Goal: Transaction & Acquisition: Purchase product/service

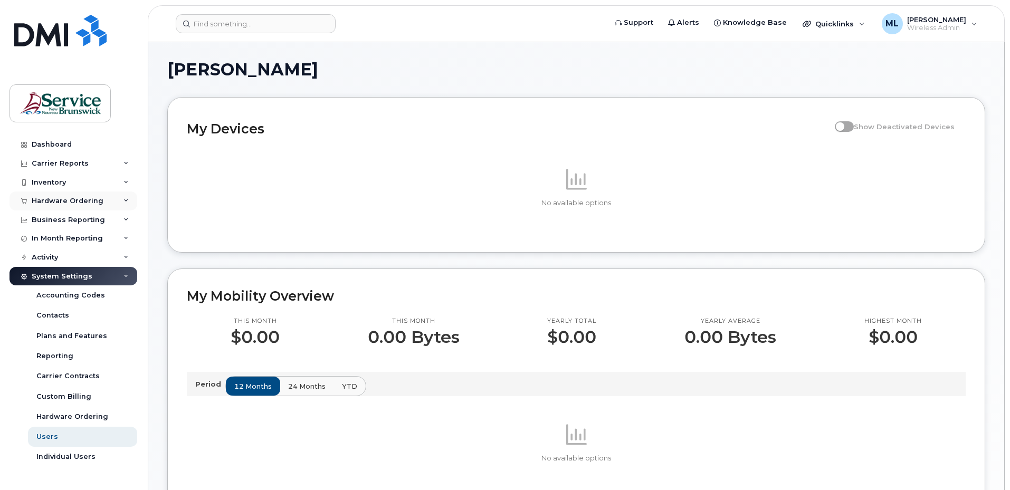
click at [63, 204] on div "Hardware Ordering" at bounding box center [68, 201] width 72 height 8
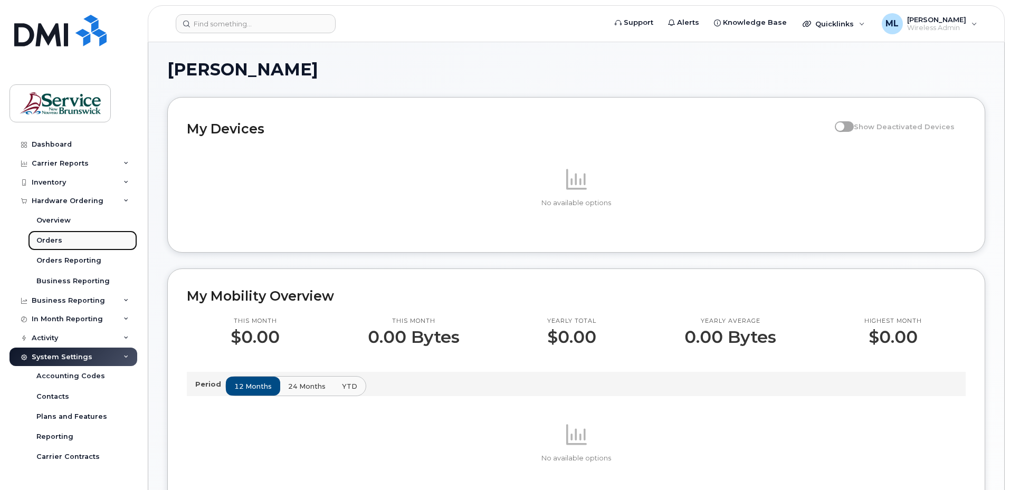
click at [57, 241] on div "Orders" at bounding box center [49, 240] width 26 height 9
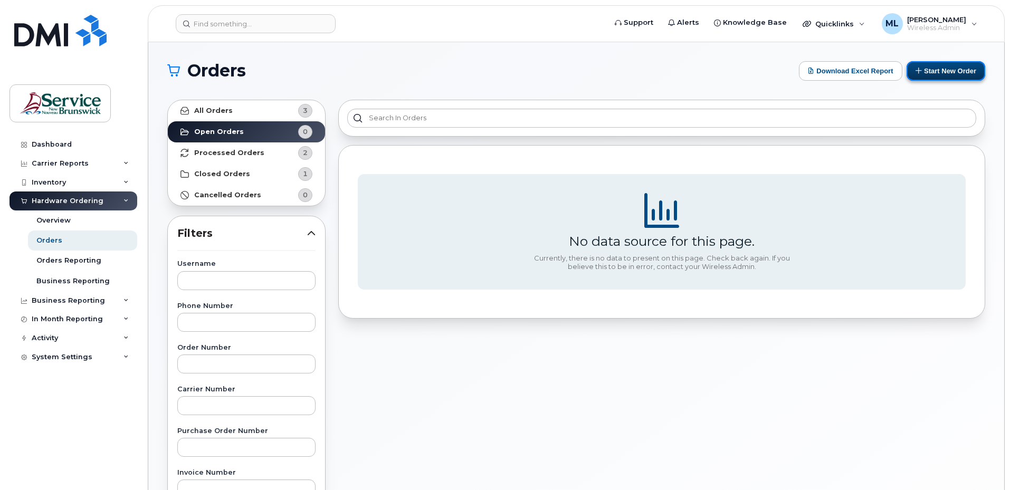
click at [932, 80] on button "Start New Order" at bounding box center [945, 71] width 79 height 20
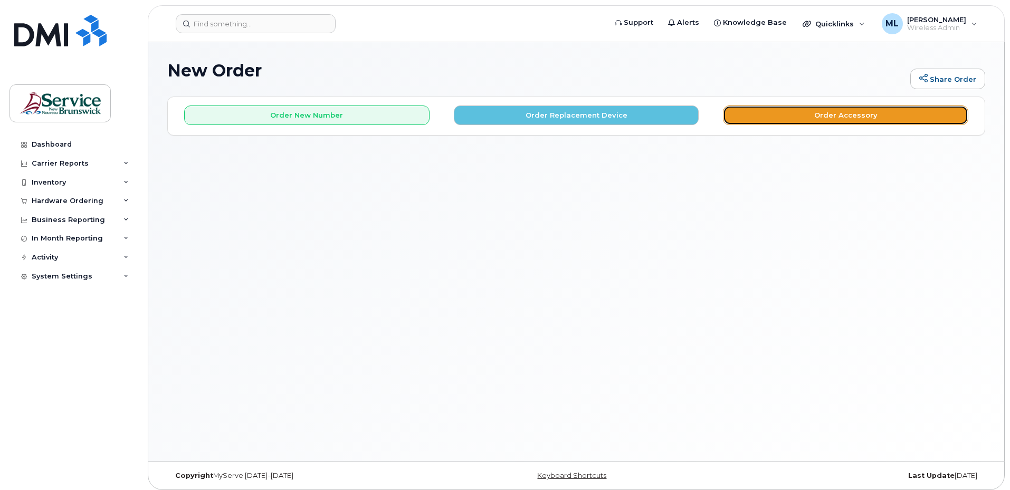
click at [801, 119] on button "Order Accessory" at bounding box center [845, 116] width 245 height 20
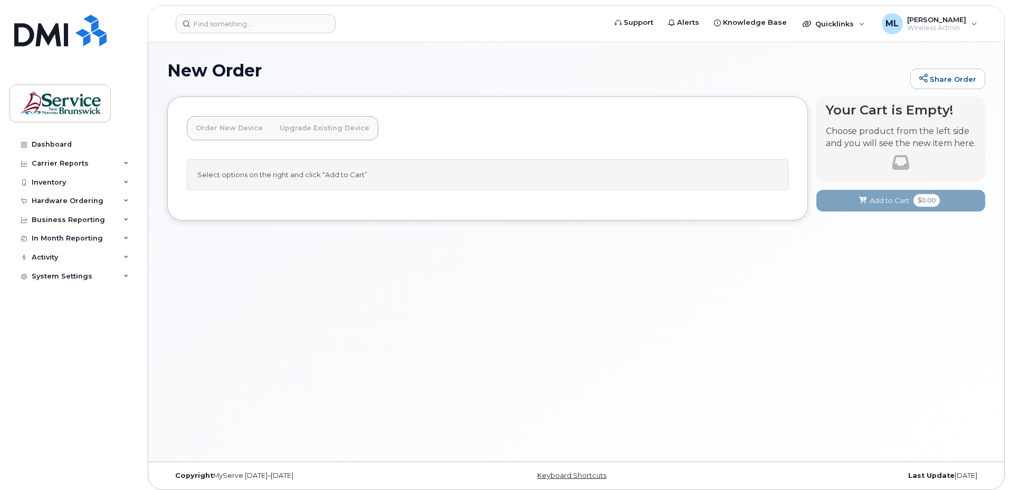
click at [368, 154] on div "Order New Device Upgrade Existing Device Order new device and new line Order ne…" at bounding box center [283, 137] width 192 height 43
click at [292, 128] on link "Upgrade Existing Device" at bounding box center [324, 128] width 107 height 23
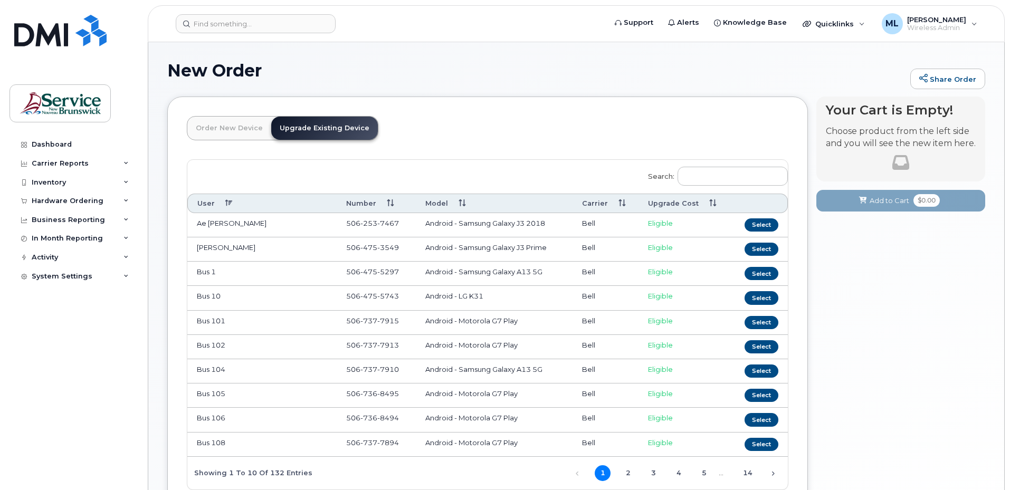
click at [233, 128] on link "Order New Device" at bounding box center [229, 128] width 84 height 23
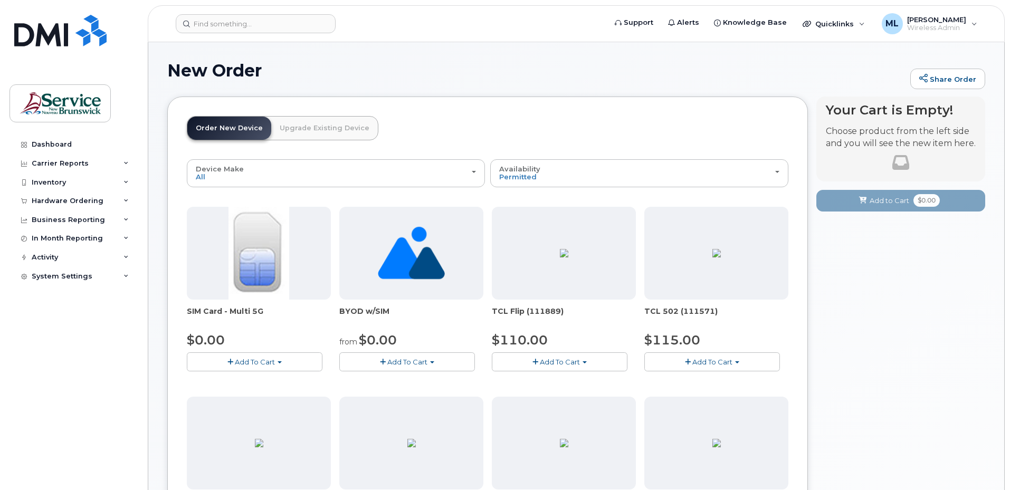
click at [250, 361] on span "Add To Cart" at bounding box center [255, 362] width 40 height 8
click at [257, 282] on img at bounding box center [258, 253] width 60 height 93
click at [246, 362] on span "Add To Cart" at bounding box center [255, 362] width 40 height 8
click at [254, 383] on link "$0.00 - New Activation" at bounding box center [239, 381] width 100 height 13
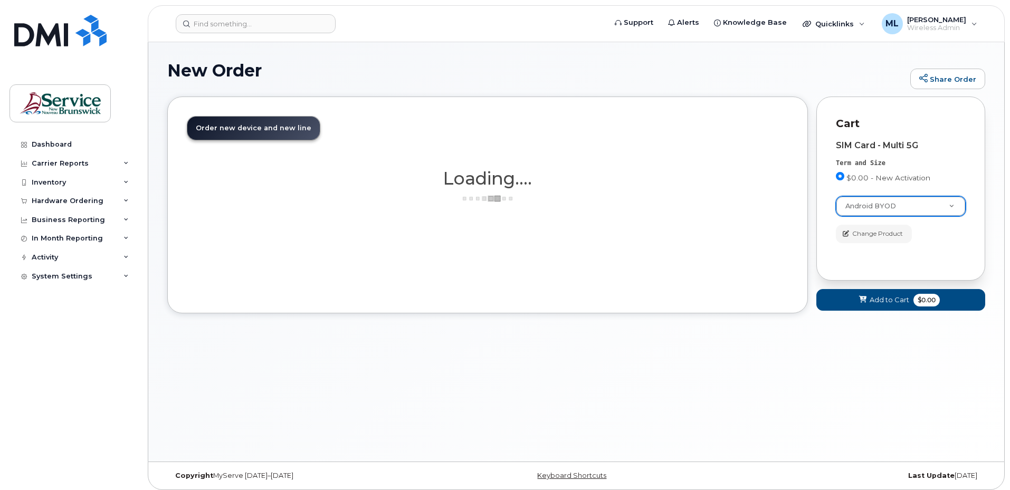
select select "2422"
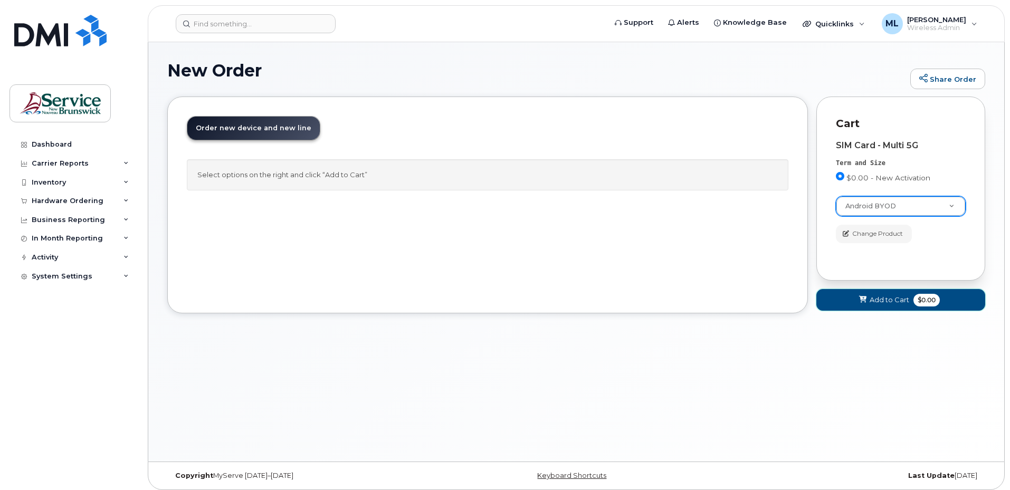
click at [884, 303] on span "Add to Cart" at bounding box center [889, 300] width 40 height 10
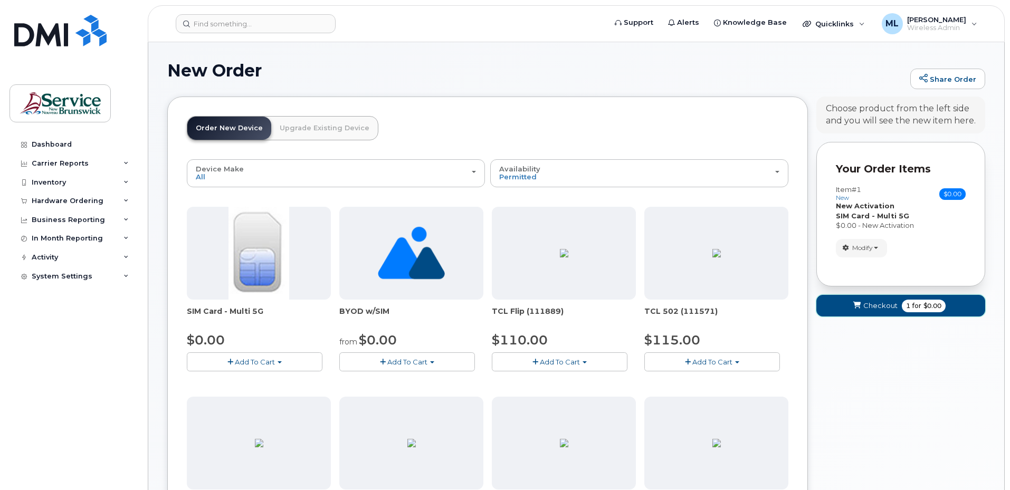
click at [877, 308] on span "Checkout" at bounding box center [880, 306] width 34 height 10
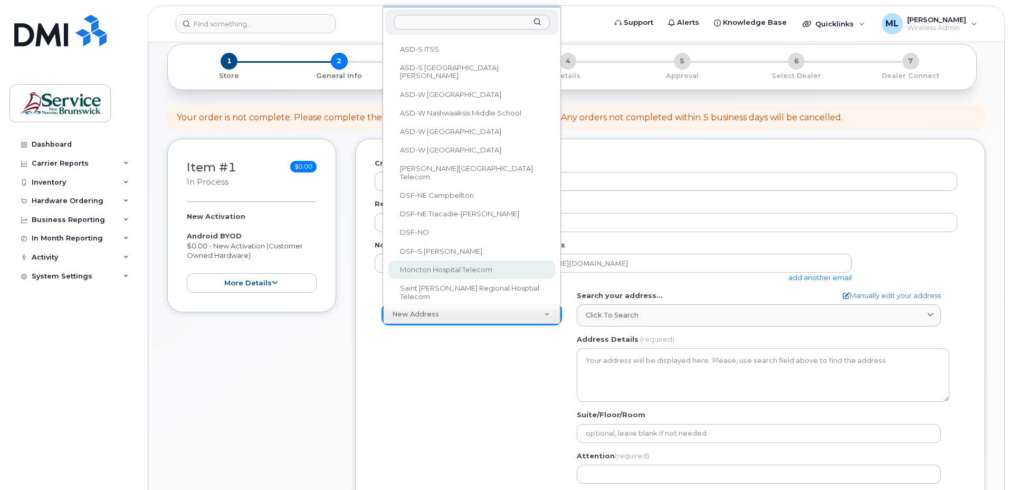
scroll to position [211, 0]
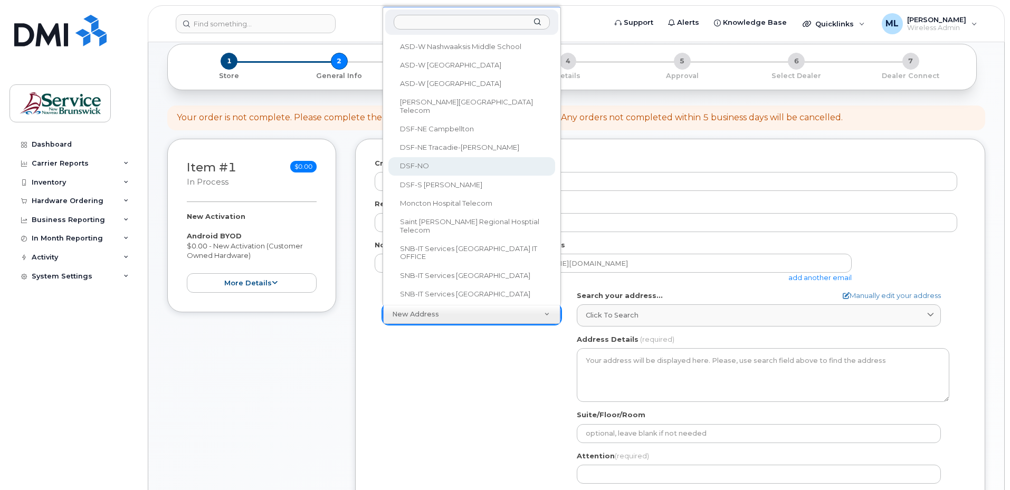
select select
type textarea "298 Rue Martin Edmundston New Brunswick E3V 5E5"
type input "Marc-André Laforge"
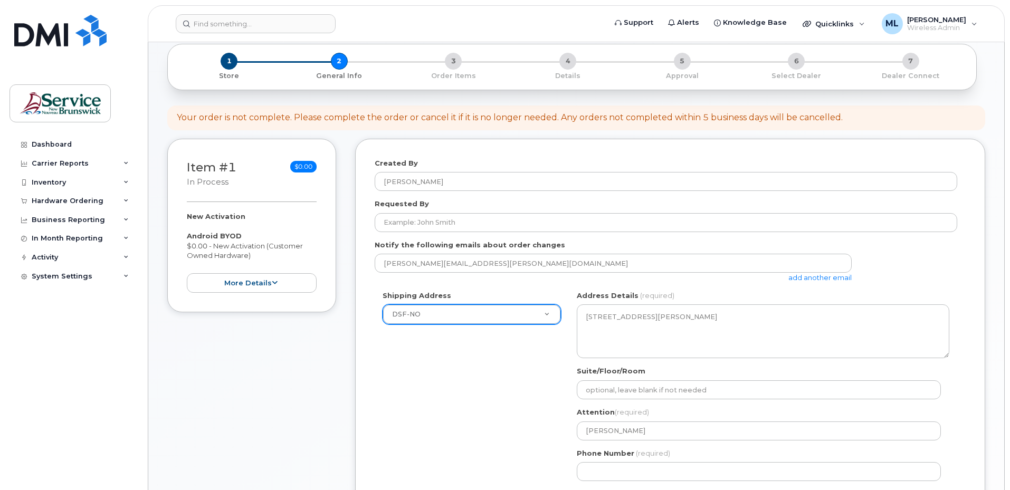
click at [494, 369] on div "Shipping Address DSF-NO New Address ASD-E Main Office ASD-N Bathurst Education …" at bounding box center [666, 390] width 582 height 198
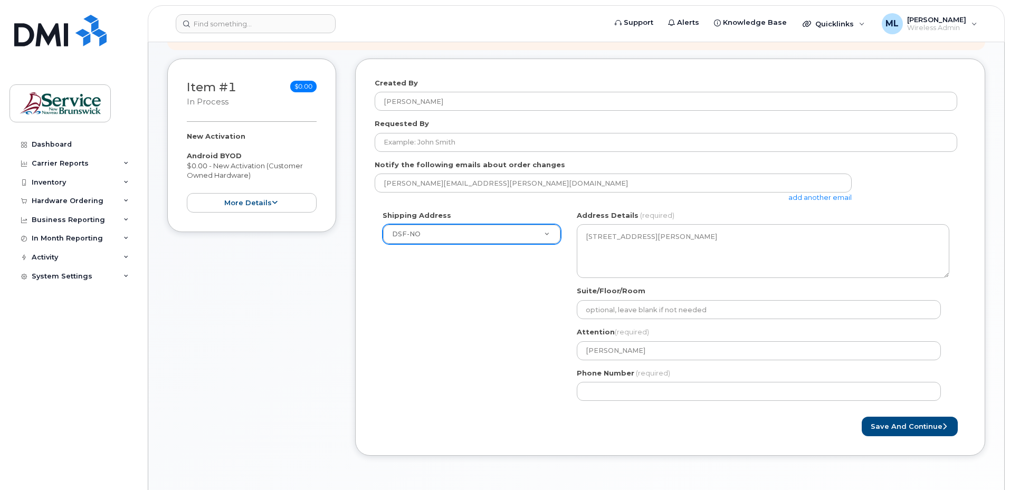
scroll to position [158, 0]
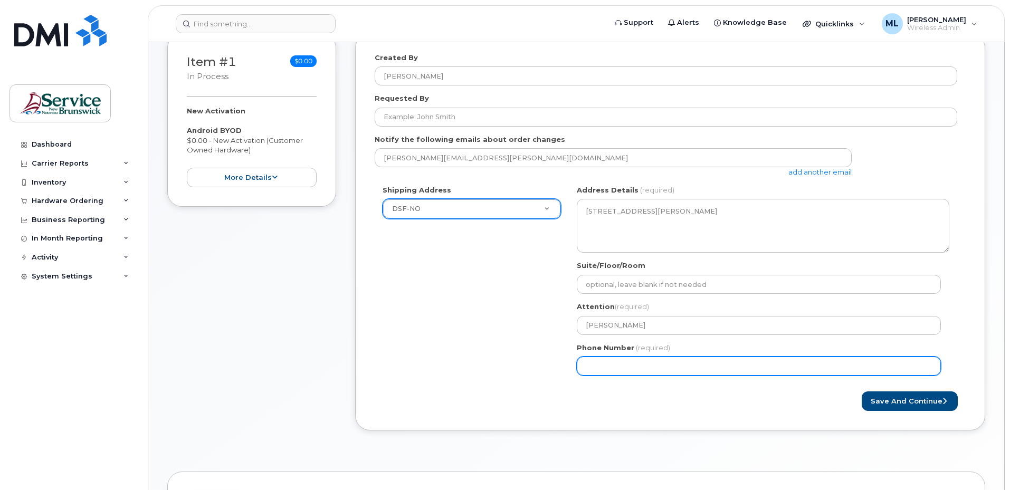
click at [615, 365] on input "Phone Number" at bounding box center [759, 366] width 364 height 19
select select
type input "506"
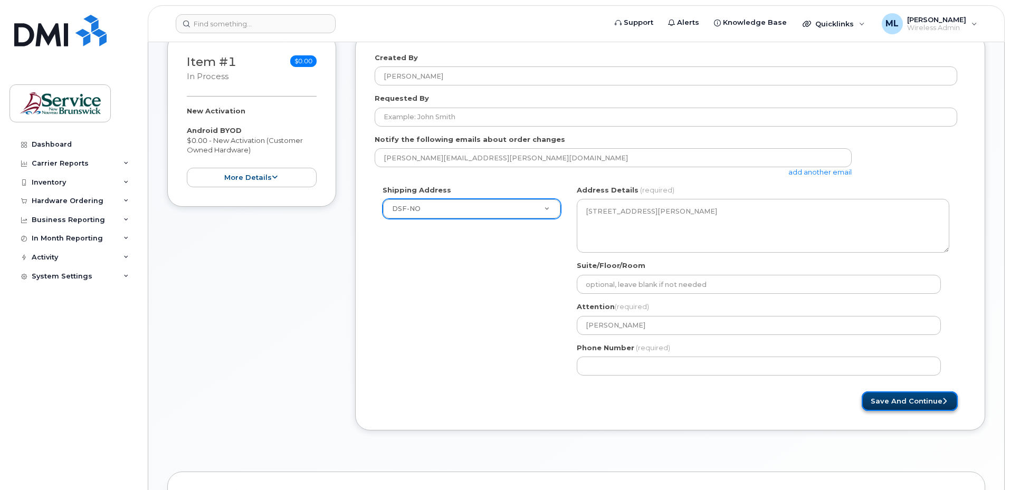
click at [894, 403] on button "Save and Continue" at bounding box center [910, 401] width 96 height 20
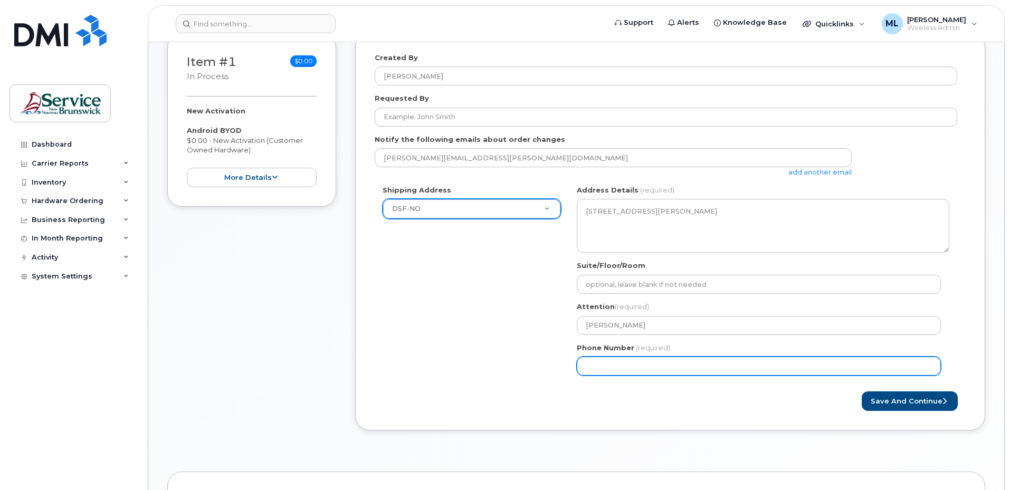
click at [615, 367] on input "Phone Number" at bounding box center [759, 366] width 364 height 19
click at [600, 366] on input "Phone Number" at bounding box center [759, 366] width 364 height 19
select select
type input "5062531414"
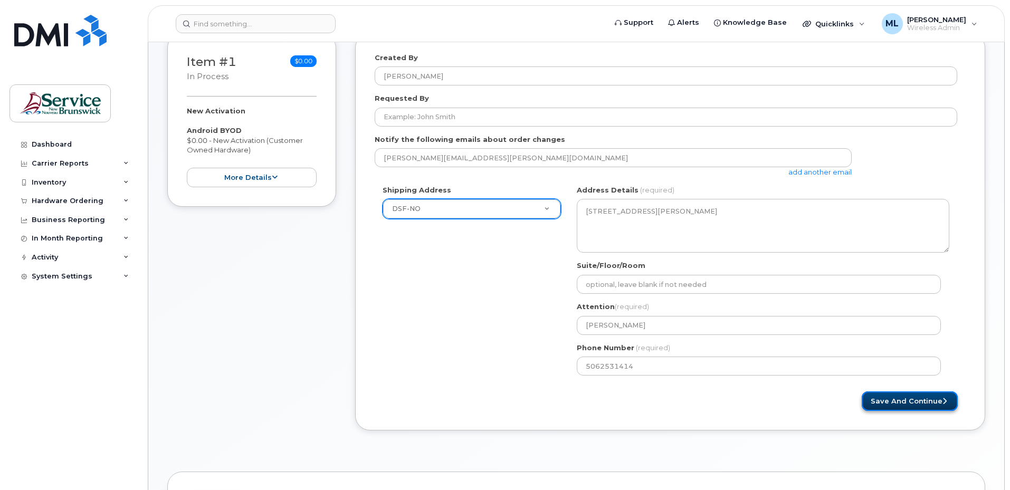
click at [888, 396] on button "Save and Continue" at bounding box center [910, 401] width 96 height 20
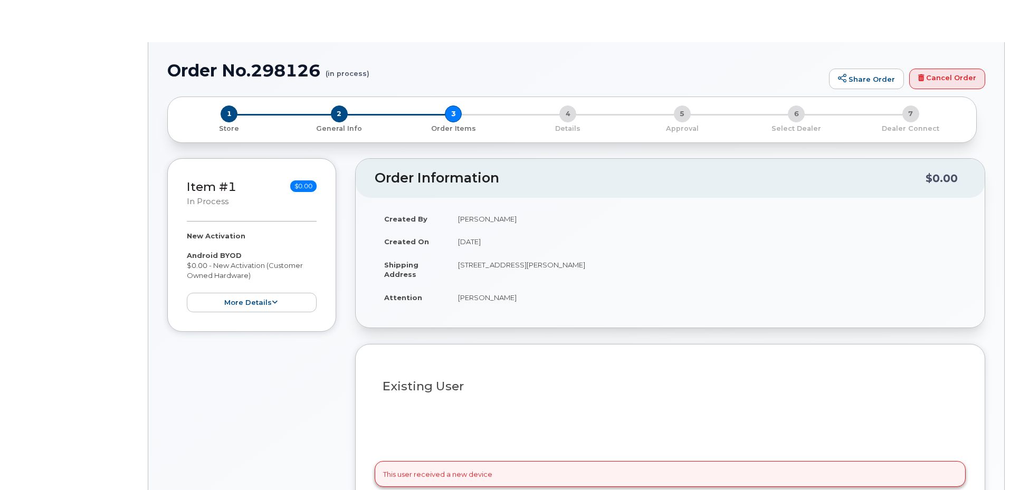
select select
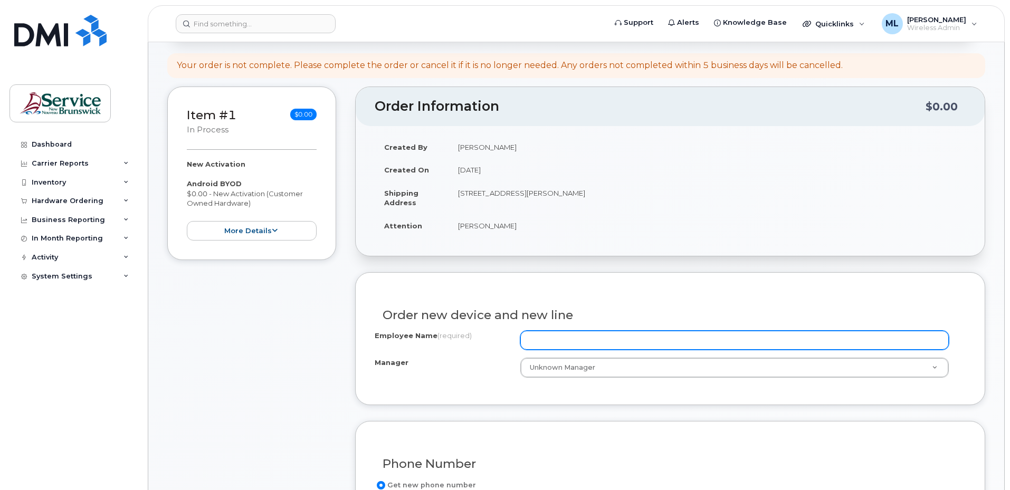
scroll to position [106, 0]
click at [596, 335] on input "Employee Name (required)" at bounding box center [734, 339] width 428 height 19
type input "Nahomie Laplante"
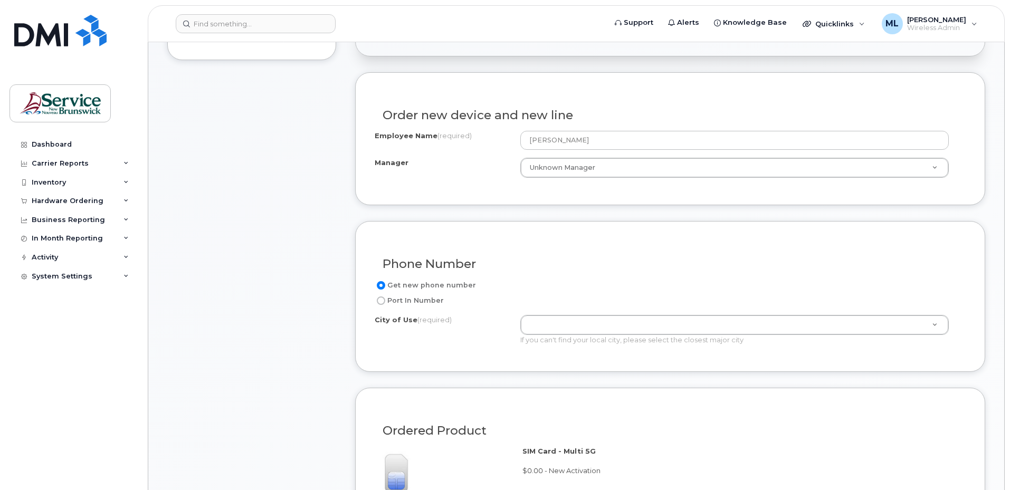
scroll to position [317, 0]
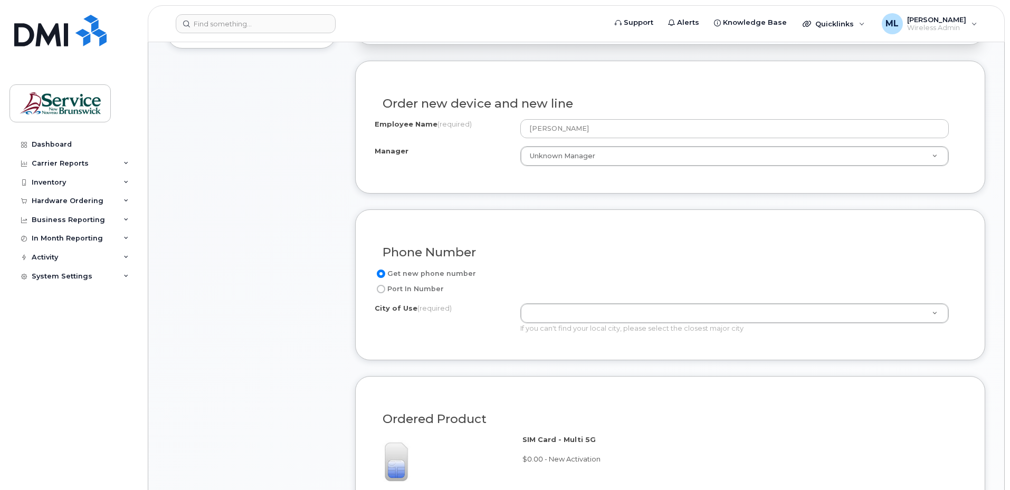
click at [429, 284] on label "Port In Number" at bounding box center [409, 289] width 69 height 13
click at [385, 285] on input "Port In Number" at bounding box center [381, 289] width 8 height 8
radio input "true"
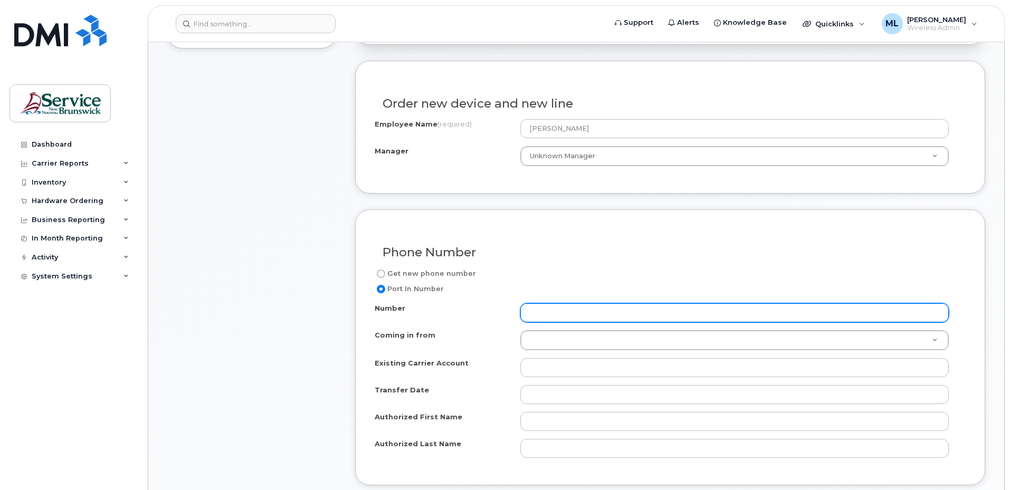
click at [568, 313] on input "Number" at bounding box center [734, 312] width 428 height 19
type input "5067373308"
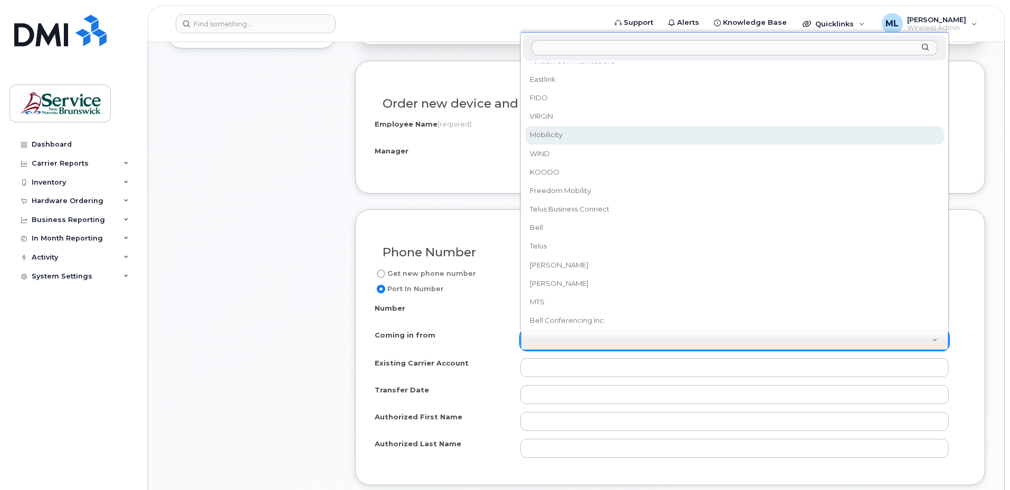
scroll to position [211, 0]
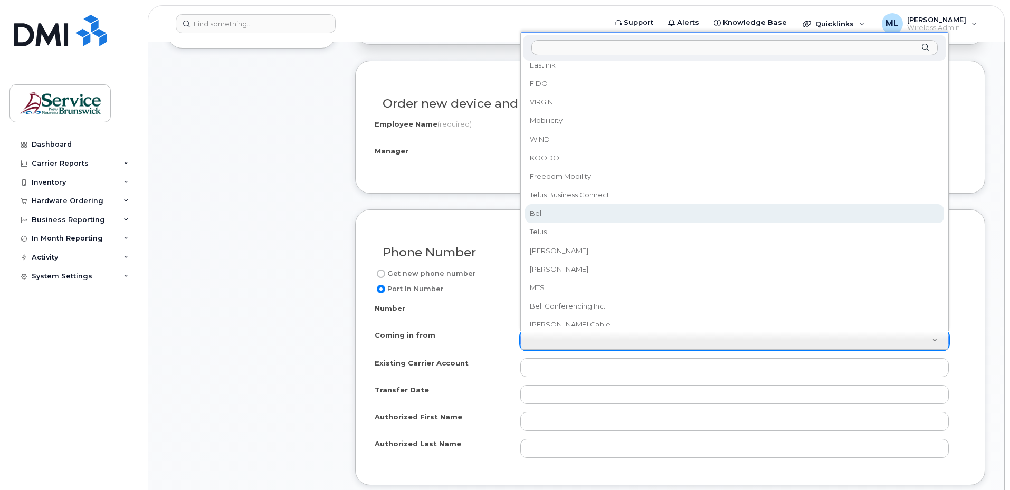
select select "Bell"
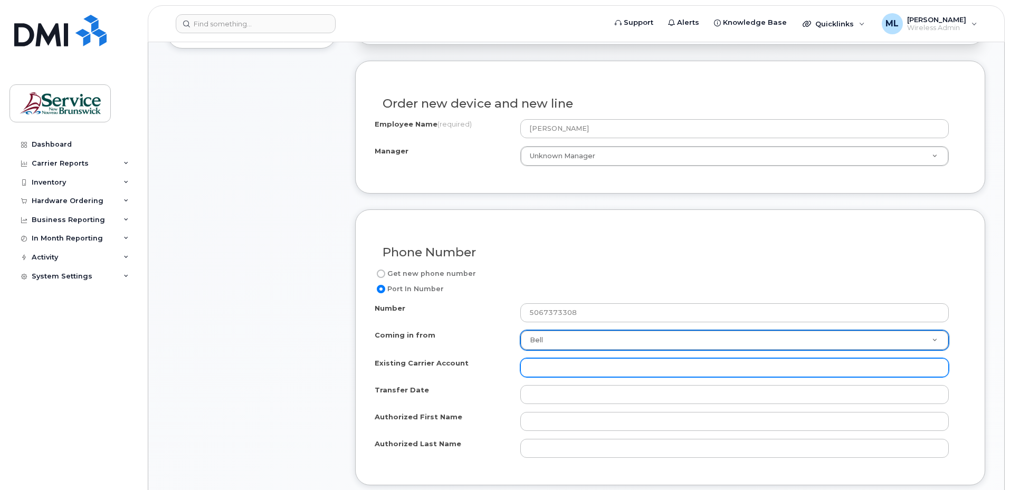
click at [547, 367] on input "Existing Carrier Account" at bounding box center [734, 367] width 428 height 19
type input "This Account"
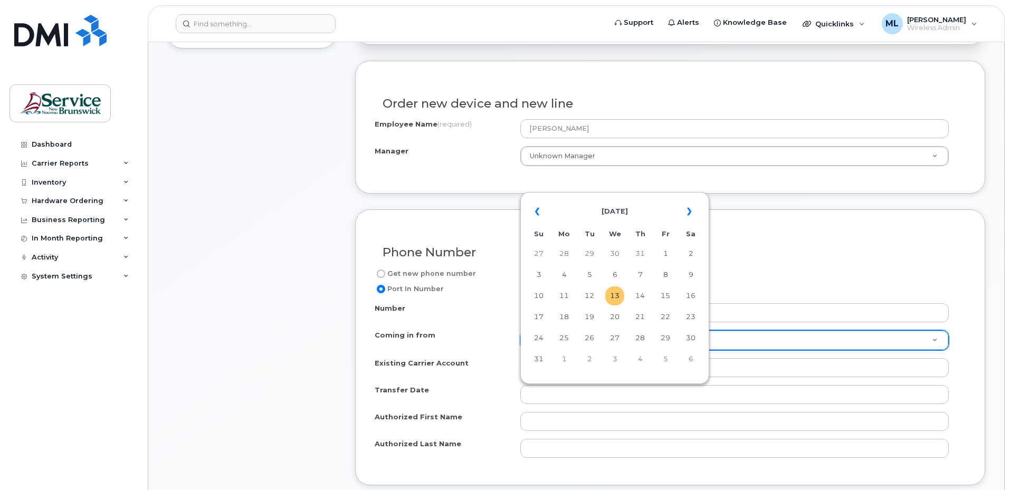
click at [613, 299] on td "13" at bounding box center [614, 295] width 19 height 19
type input "2025-08-13"
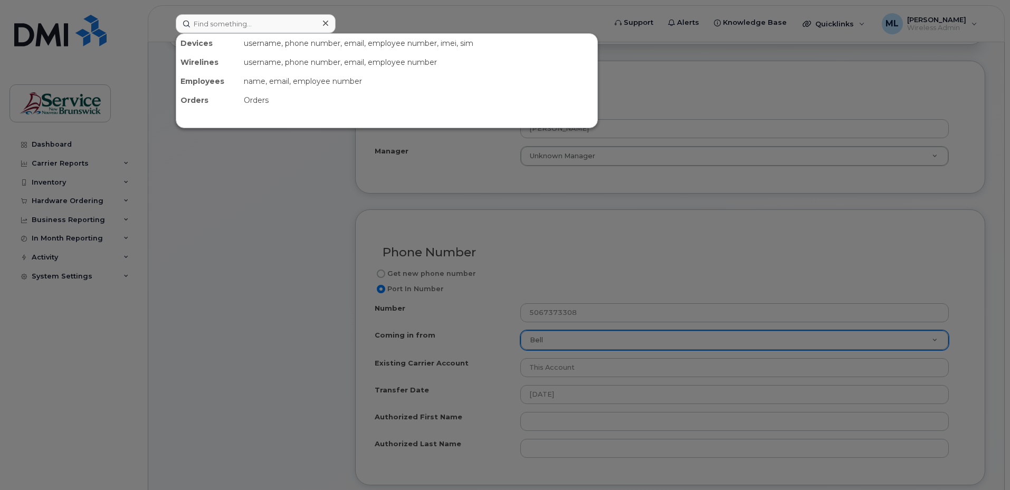
click at [222, 229] on div at bounding box center [505, 245] width 1010 height 490
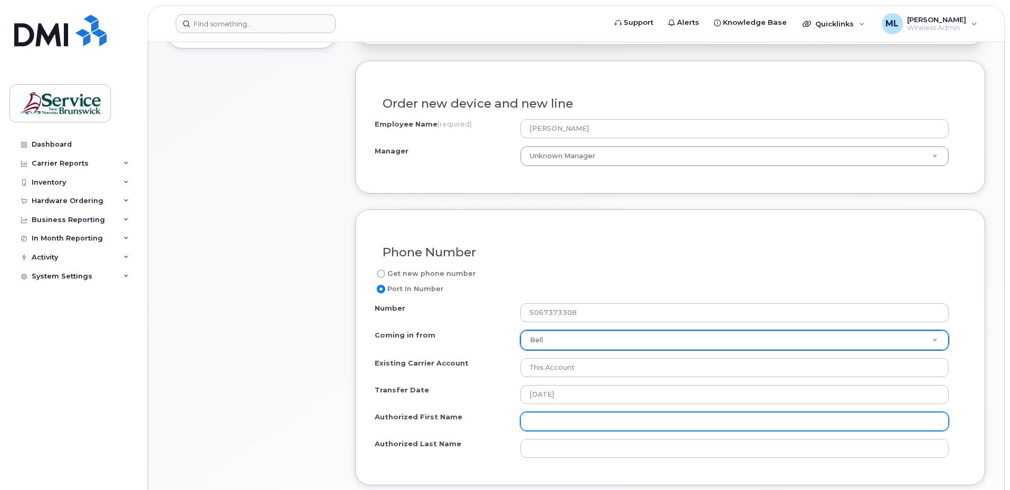
click at [548, 431] on input "Authorized First Name" at bounding box center [734, 421] width 428 height 19
click at [547, 419] on input "Authorized First Name" at bounding box center [734, 421] width 428 height 19
type input "Nahomie"
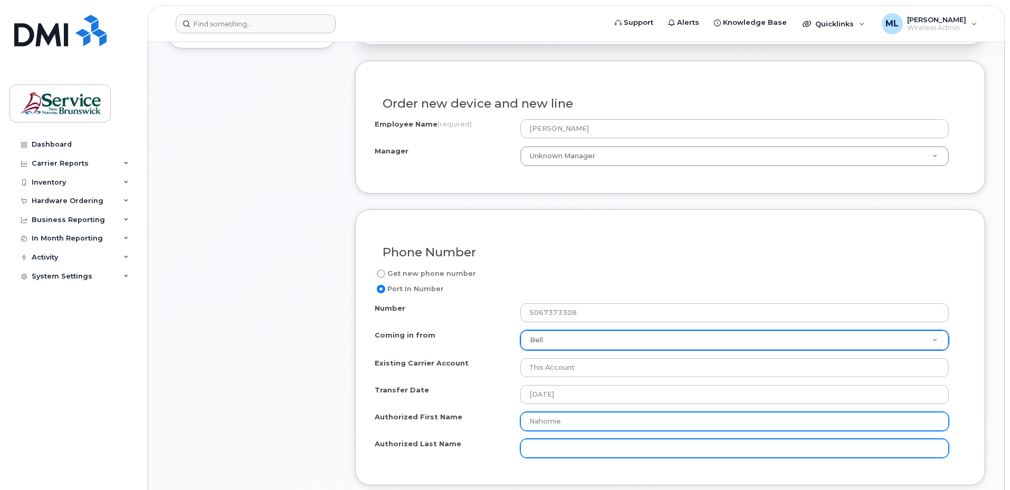
type input "M"
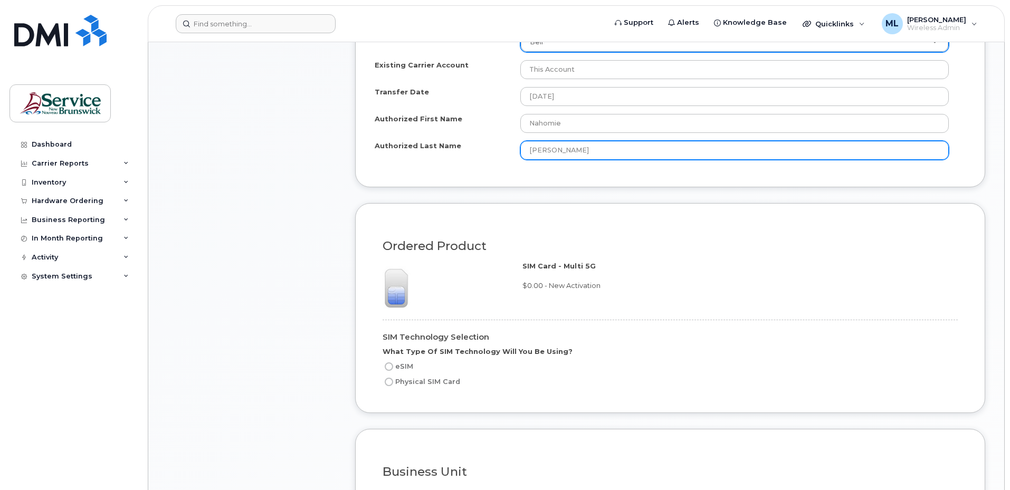
scroll to position [633, 0]
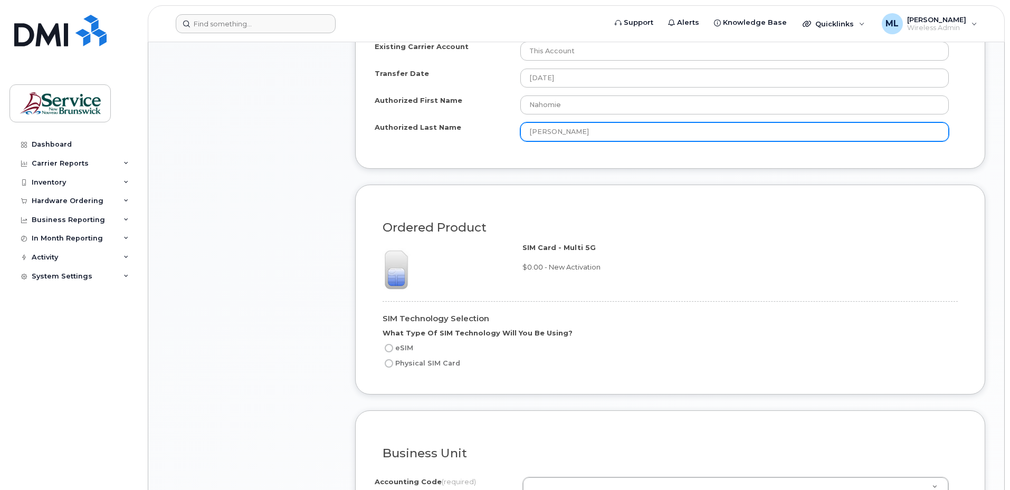
type input "Laplante"
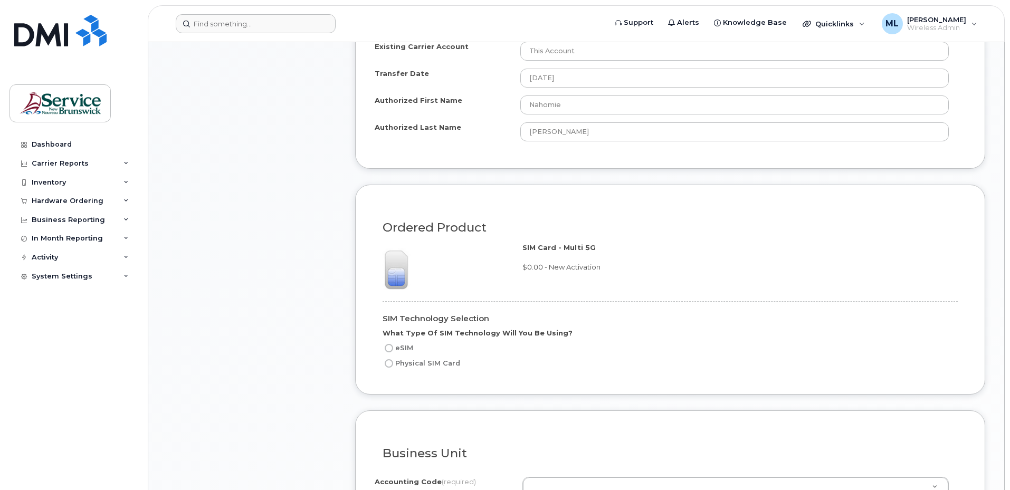
click at [403, 361] on label "Physical SIM Card" at bounding box center [421, 363] width 78 height 13
click at [393, 361] on input "Physical SIM Card" at bounding box center [389, 363] width 8 height 8
radio input "true"
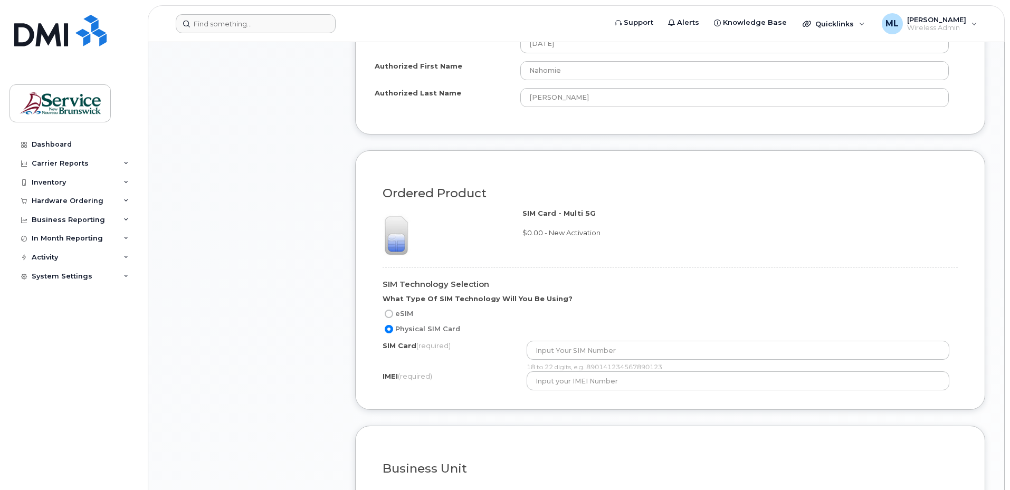
scroll to position [686, 0]
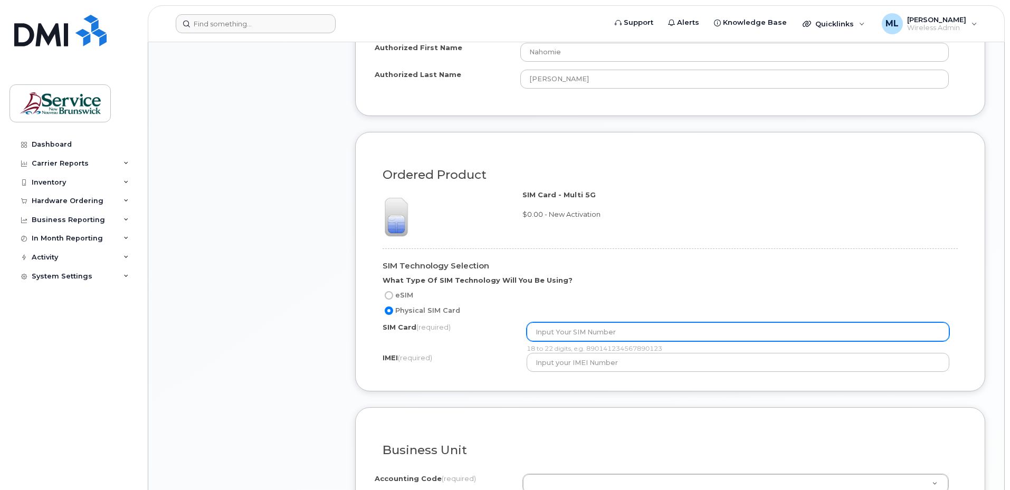
click at [580, 327] on input "text" at bounding box center [738, 331] width 423 height 19
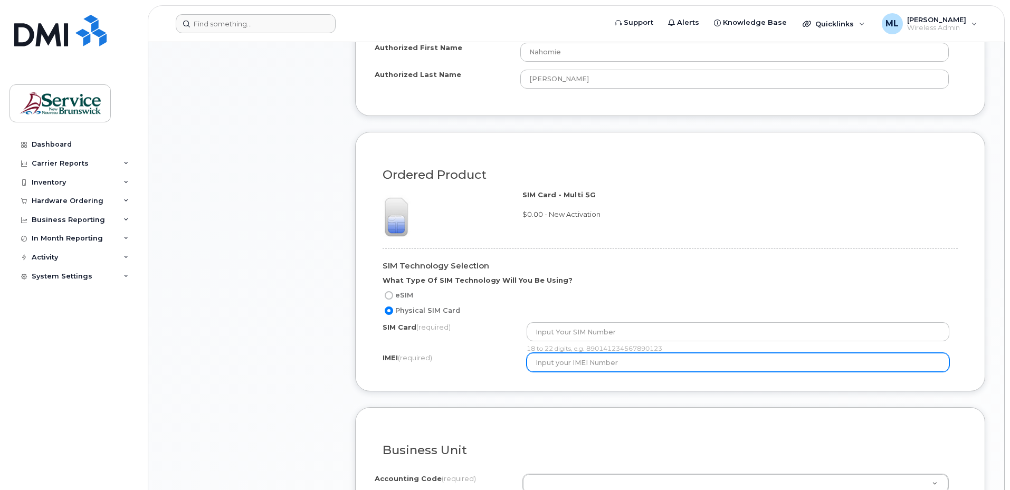
click at [550, 359] on input "text" at bounding box center [738, 362] width 423 height 19
paste input "'352227100300238"
click at [539, 360] on input "'352227100300238" at bounding box center [738, 362] width 423 height 19
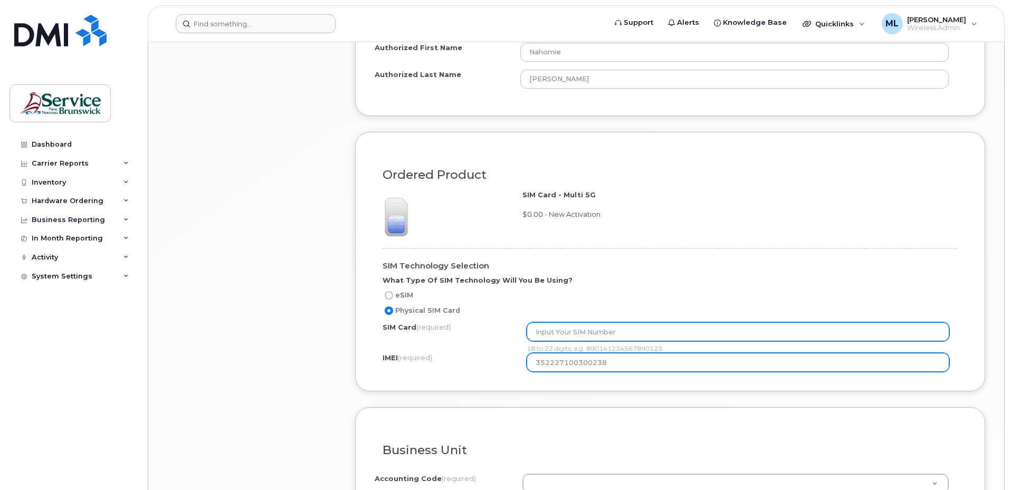
type input "352227100300238"
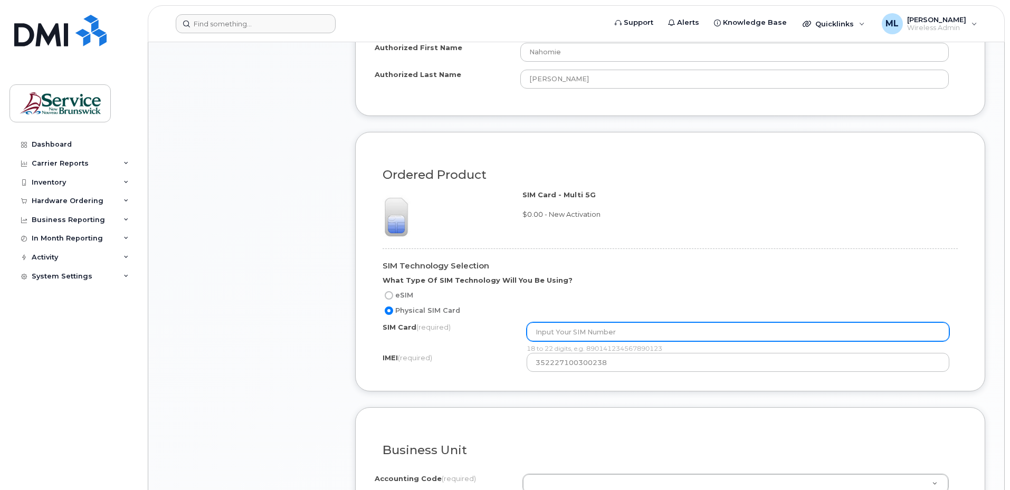
click at [565, 323] on input "text" at bounding box center [738, 331] width 423 height 19
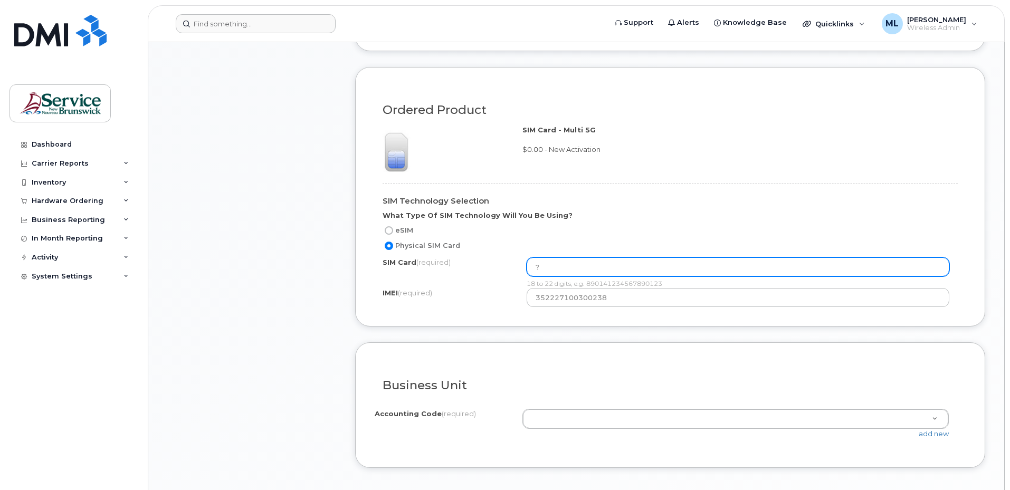
scroll to position [897, 0]
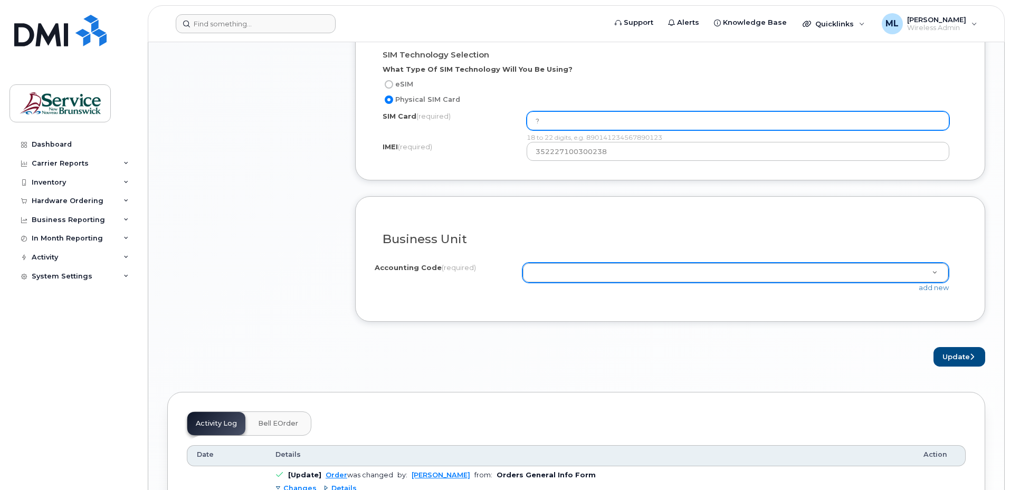
type input "?"
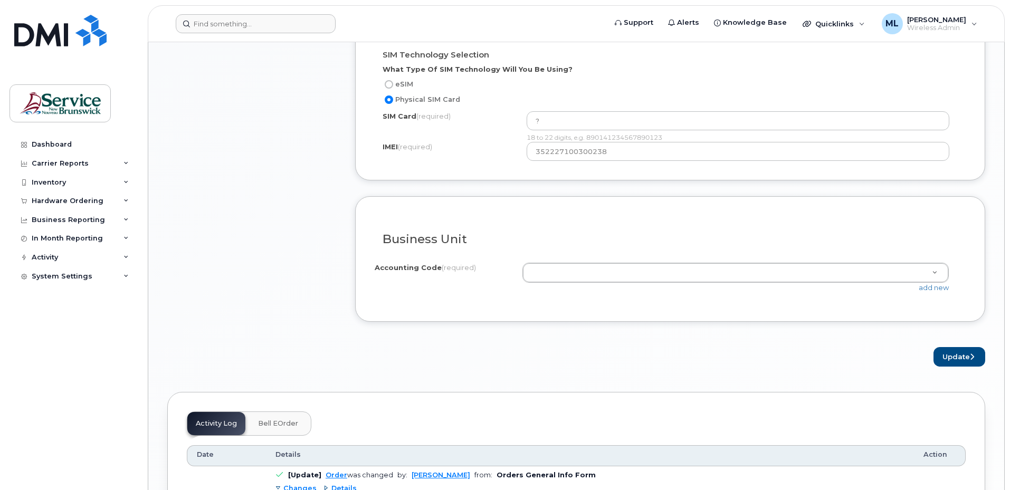
click at [589, 295] on div "Accounting Code (required) 19.1970.1932.6479.PPPP.PW19.P32036 - Unknown 20.2070…" at bounding box center [670, 283] width 591 height 40
click at [935, 287] on link "add new" at bounding box center [934, 287] width 30 height 8
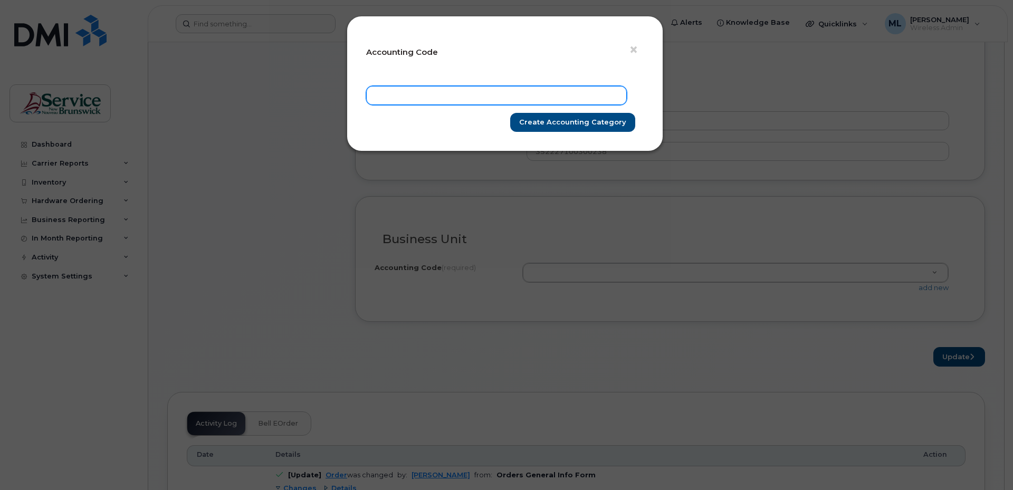
click at [444, 91] on input "text" at bounding box center [496, 95] width 261 height 19
paste input "20207020034869PPPPPA45P72200"
type input "20.2070.2003.4869.PPPP.PA45.P72200"
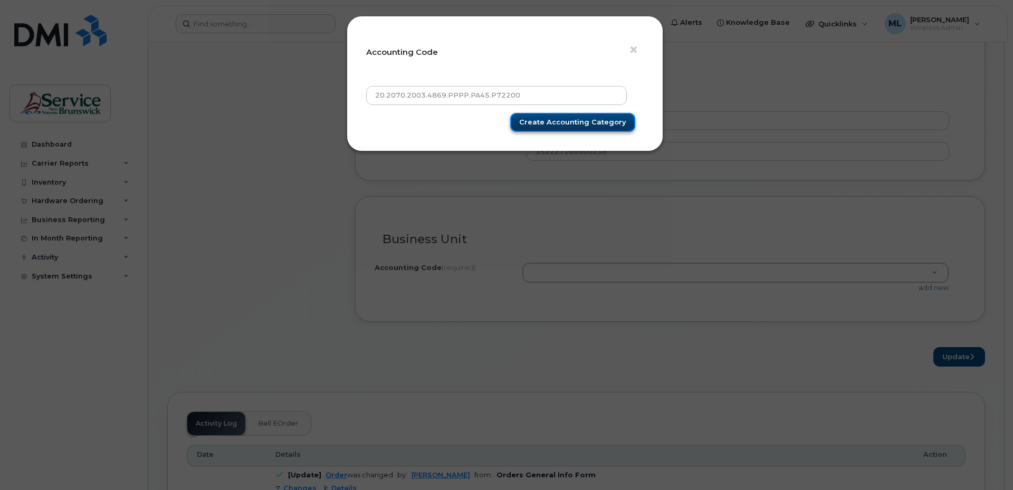
click at [543, 114] on input "Create Accounting category" at bounding box center [572, 123] width 125 height 20
type input "Create Accounting category"
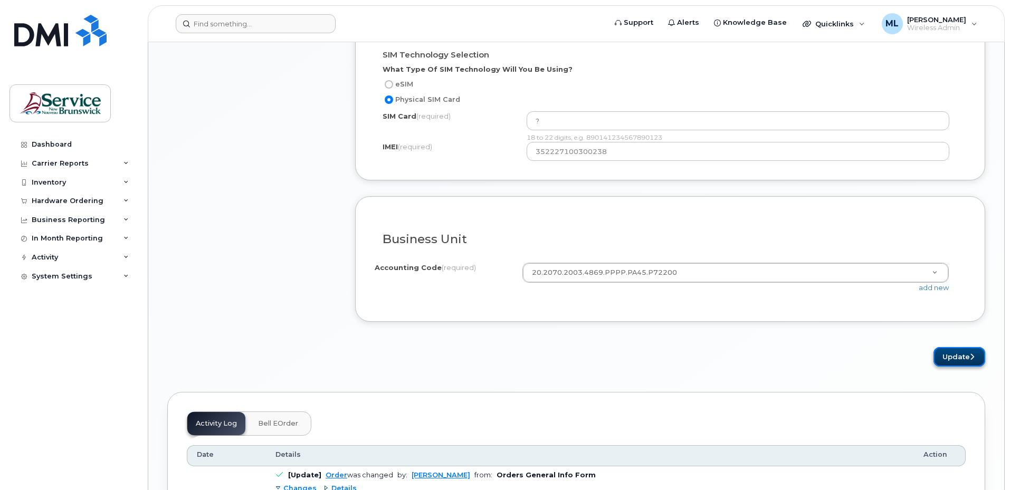
click at [943, 353] on button "Update" at bounding box center [959, 357] width 52 height 20
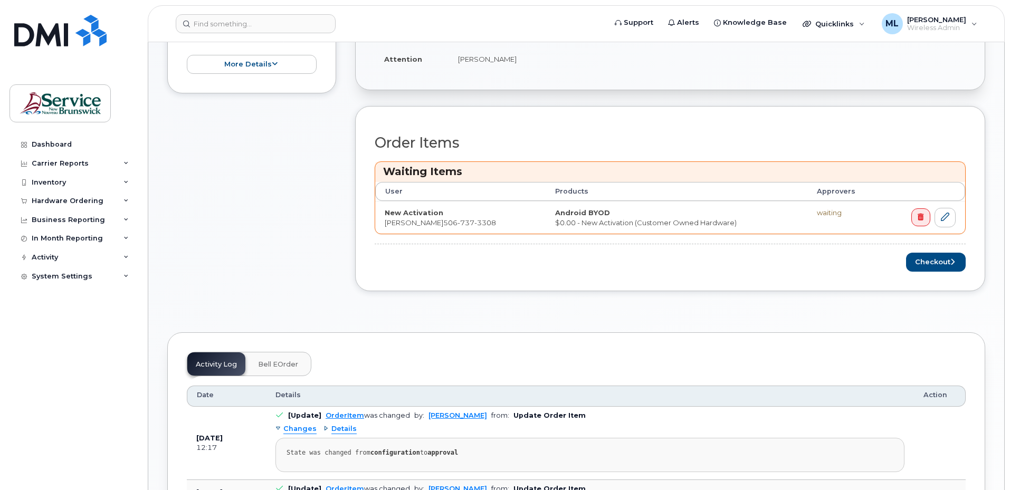
scroll to position [158, 0]
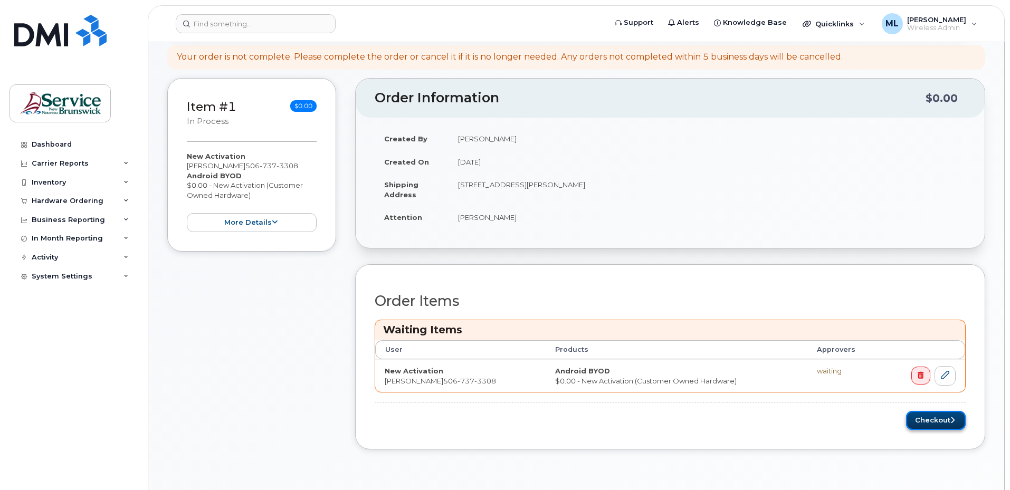
click at [935, 417] on button "Checkout" at bounding box center [936, 421] width 60 height 20
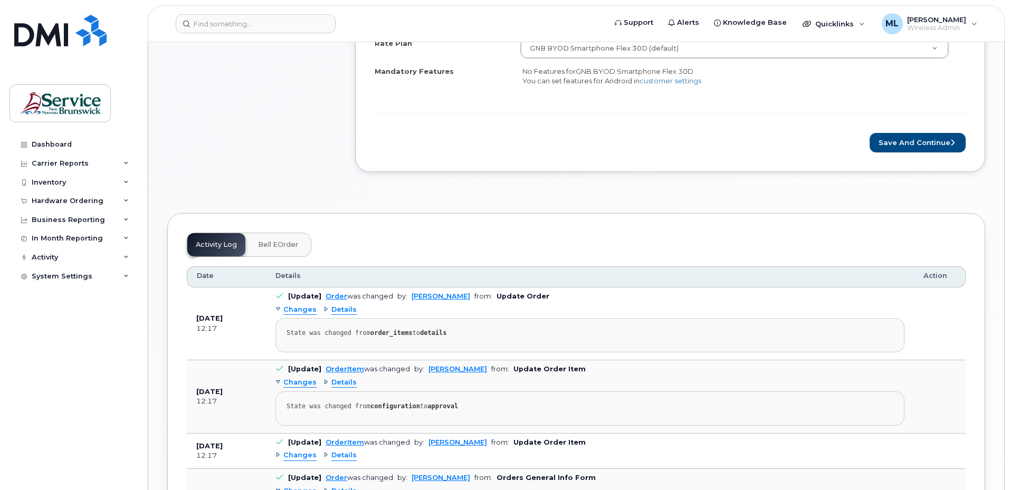
scroll to position [369, 0]
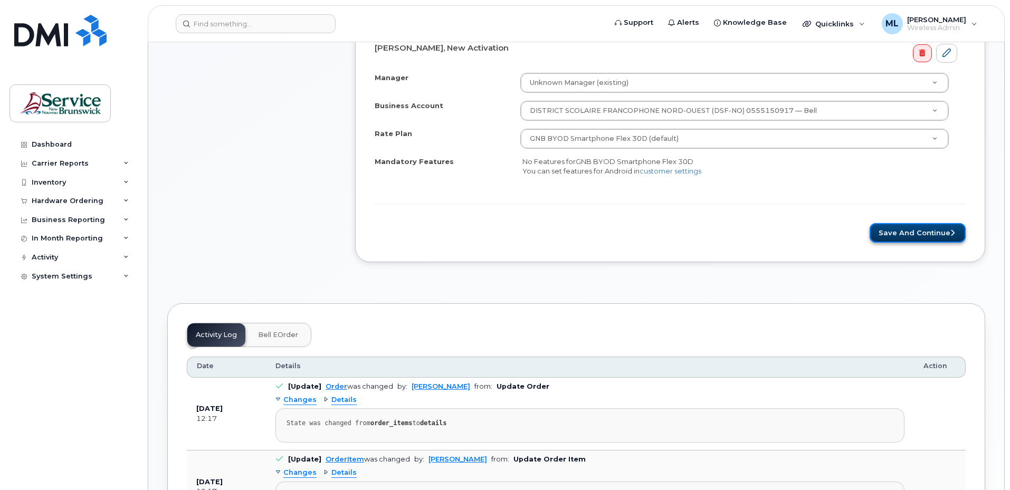
click at [908, 237] on button "Save and Continue" at bounding box center [917, 233] width 96 height 20
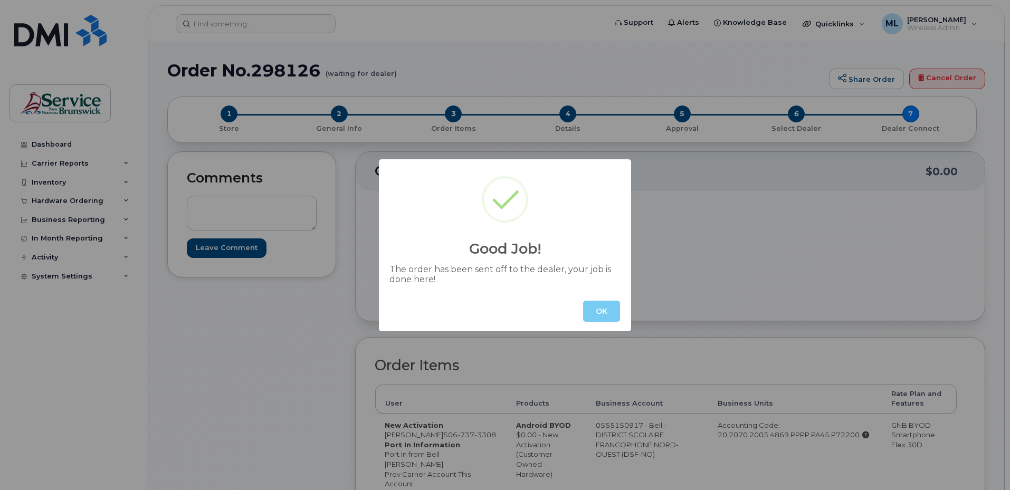
click at [605, 317] on button "OK" at bounding box center [601, 311] width 37 height 21
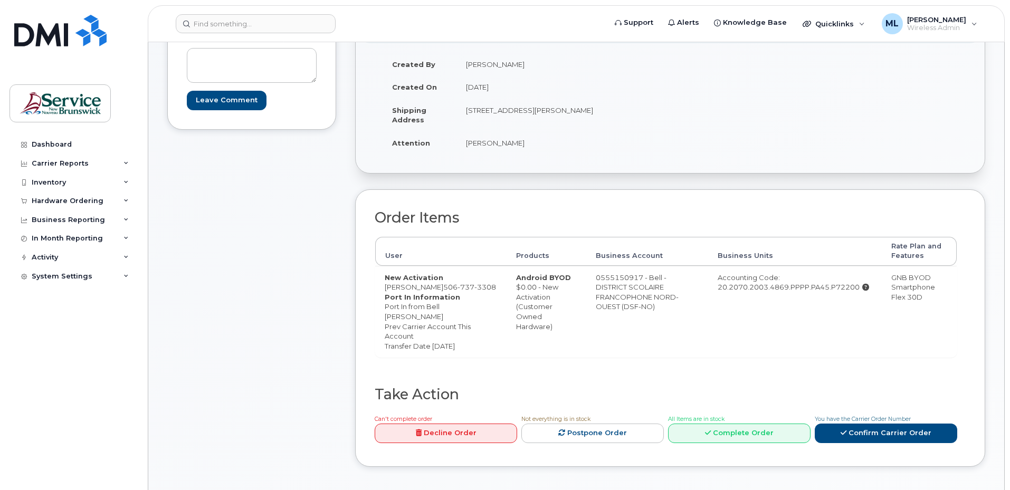
scroll to position [53, 0]
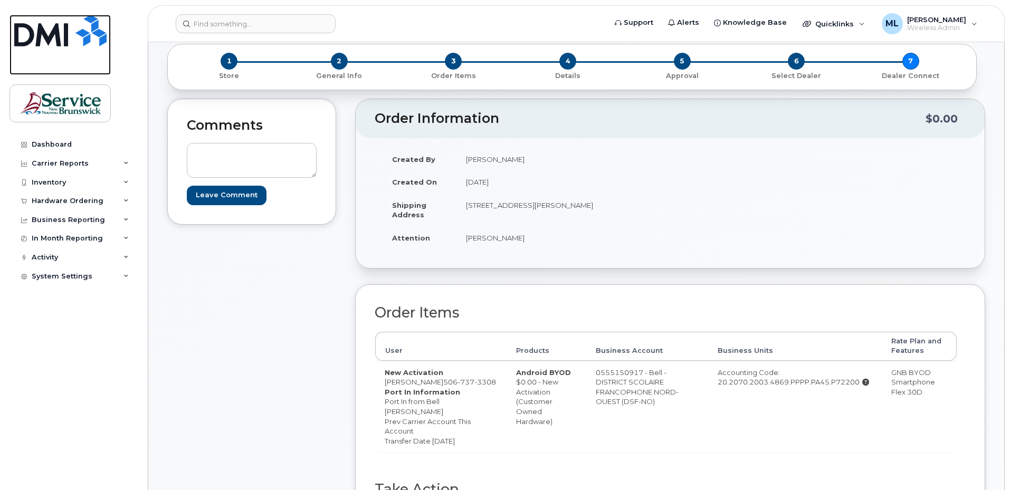
click at [58, 41] on img at bounding box center [60, 31] width 92 height 32
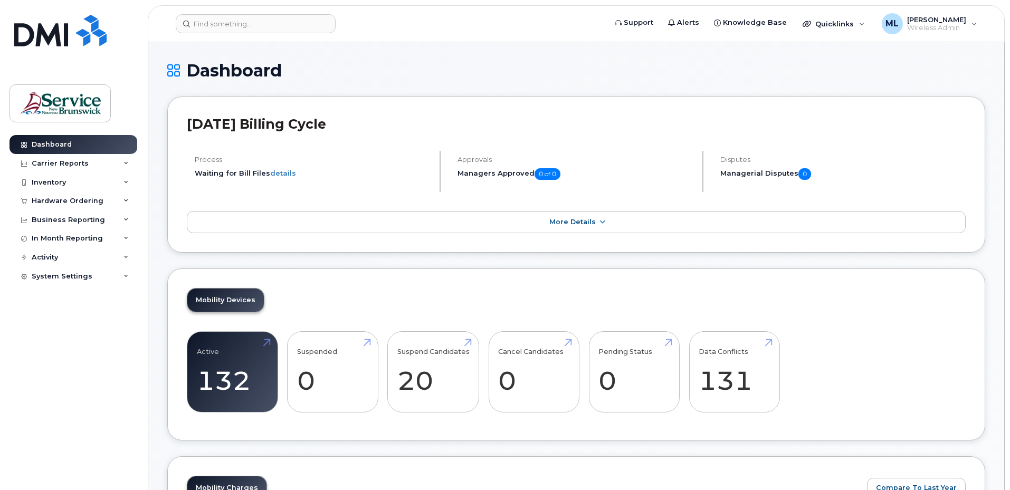
scroll to position [158, 0]
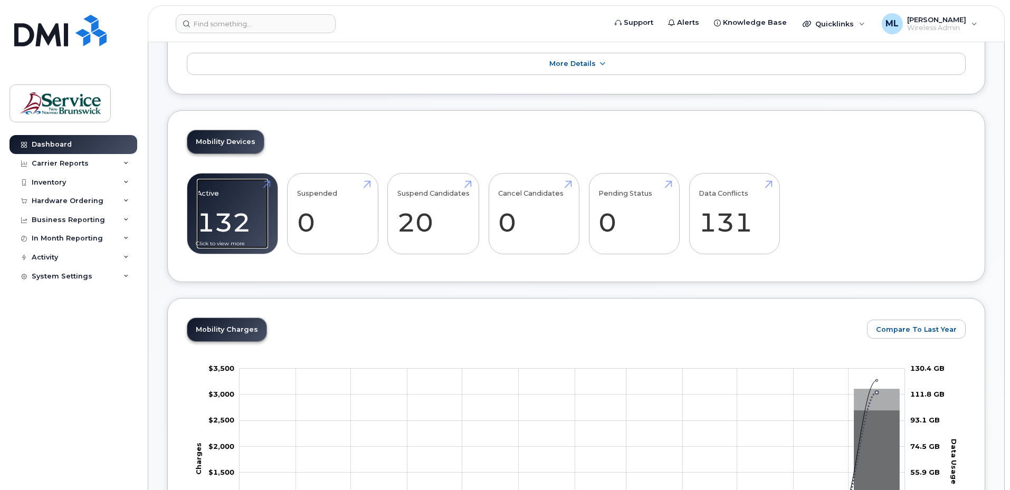
click at [229, 242] on link "Active 132" at bounding box center [232, 214] width 71 height 70
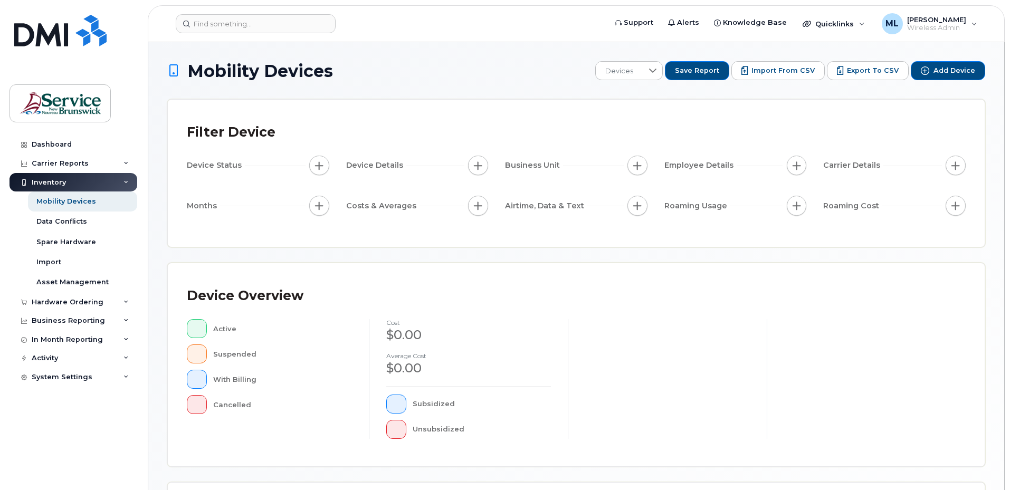
scroll to position [235, 0]
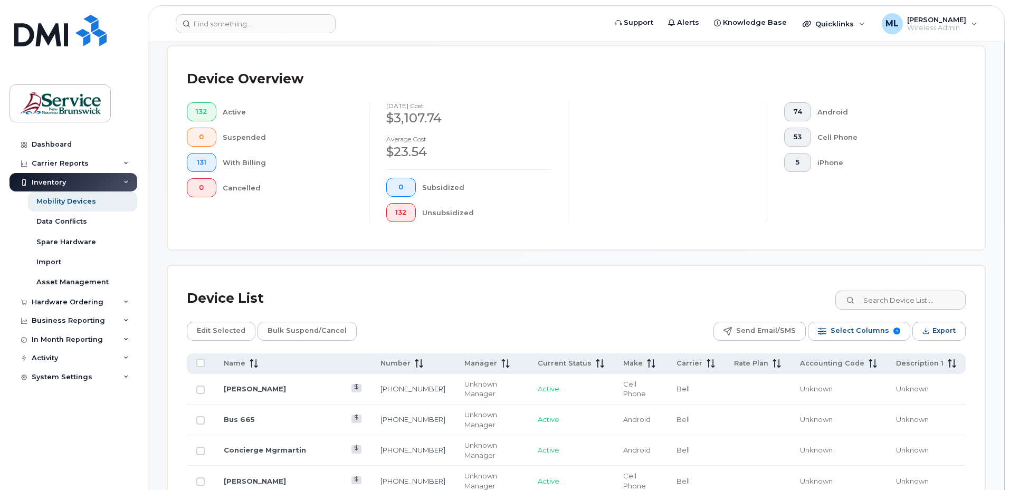
click at [762, 129] on div at bounding box center [667, 162] width 199 height 120
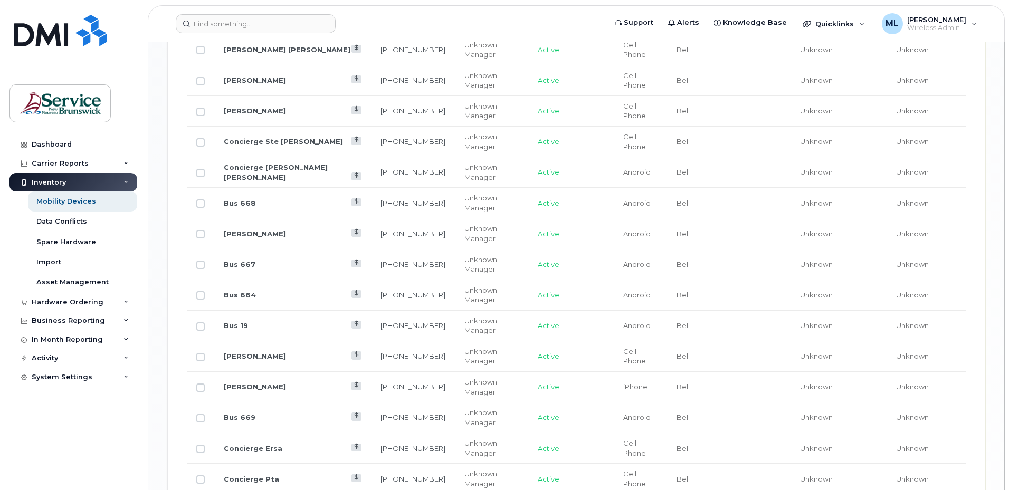
scroll to position [1260, 0]
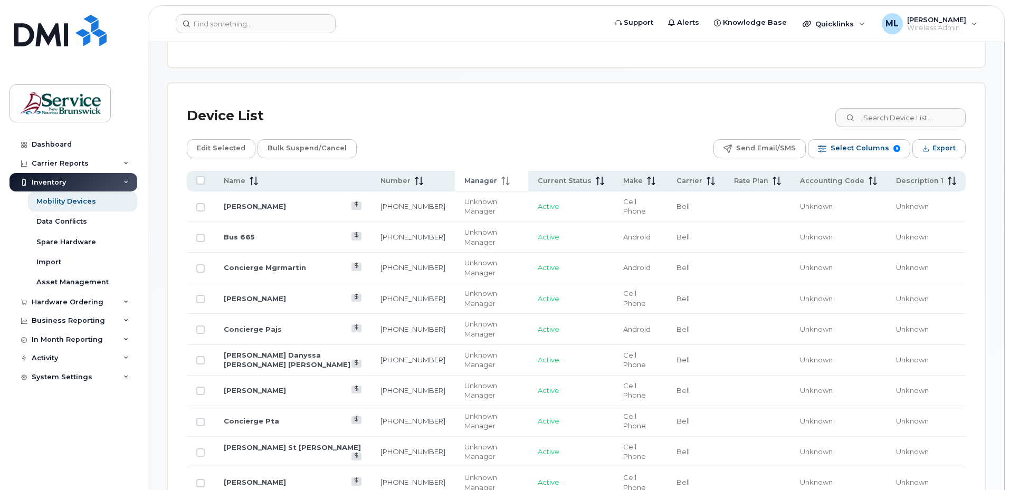
scroll to position [310, 0]
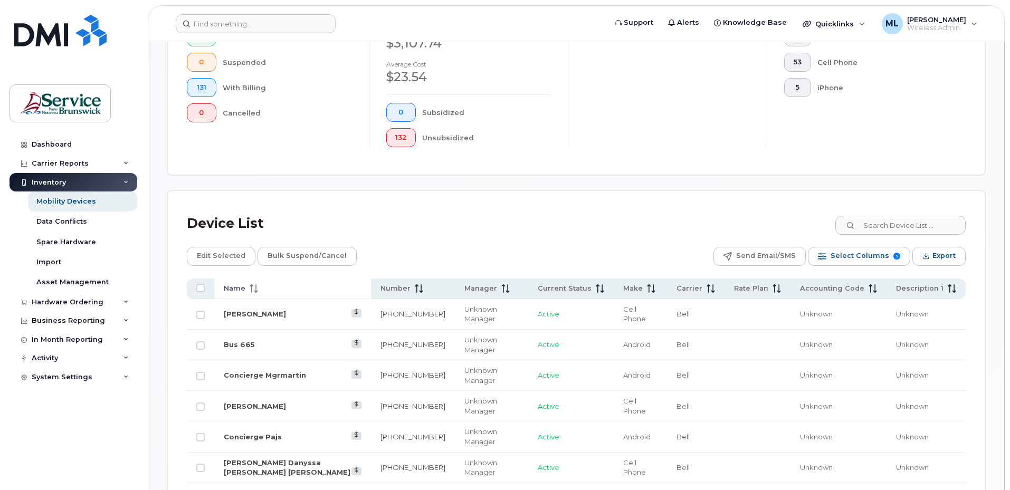
click at [263, 286] on div "Name" at bounding box center [293, 288] width 138 height 9
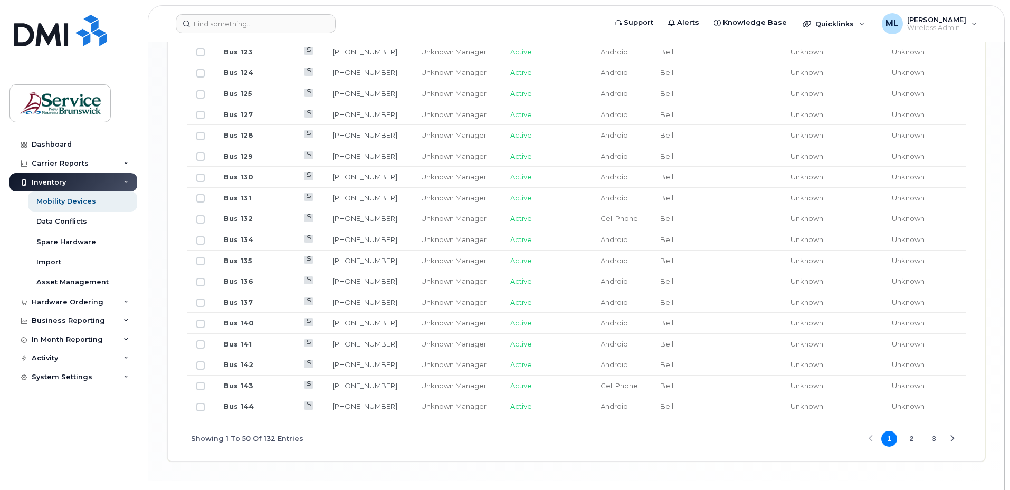
scroll to position [1260, 0]
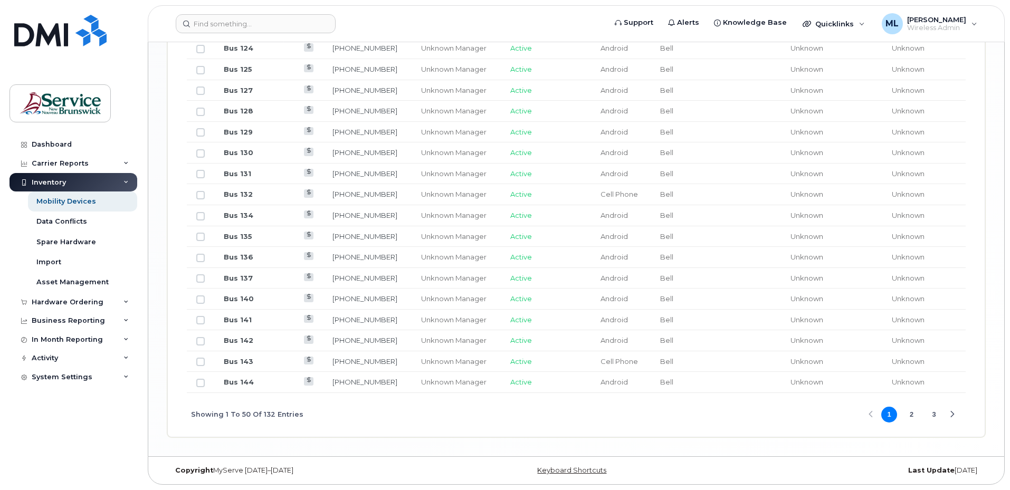
click at [914, 418] on button "2" at bounding box center [912, 415] width 16 height 16
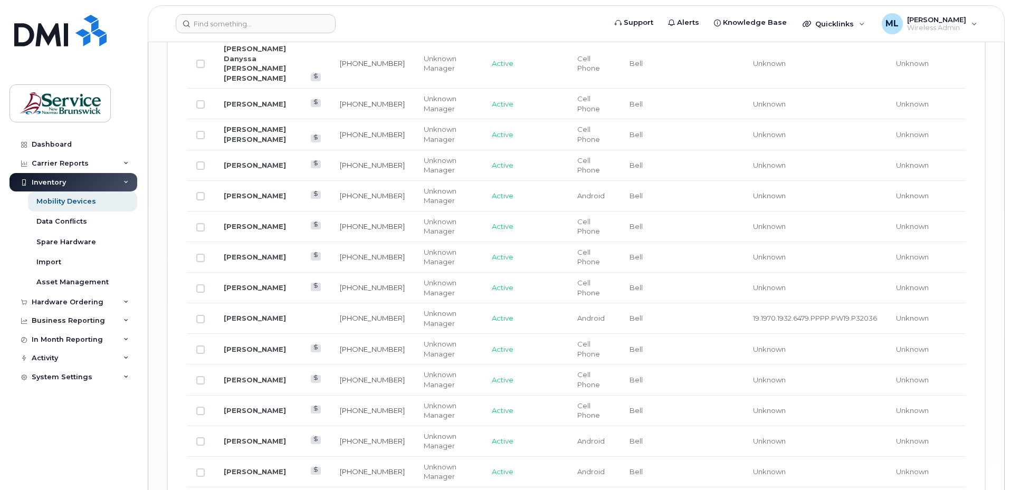
scroll to position [1197, 0]
